Goal: Information Seeking & Learning: Learn about a topic

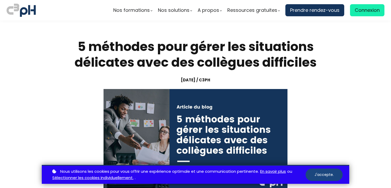
click at [320, 174] on button "J'accepte." at bounding box center [324, 175] width 37 height 12
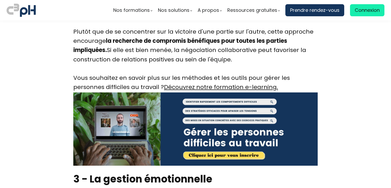
scroll to position [894, 0]
